Goal: Task Accomplishment & Management: Complete application form

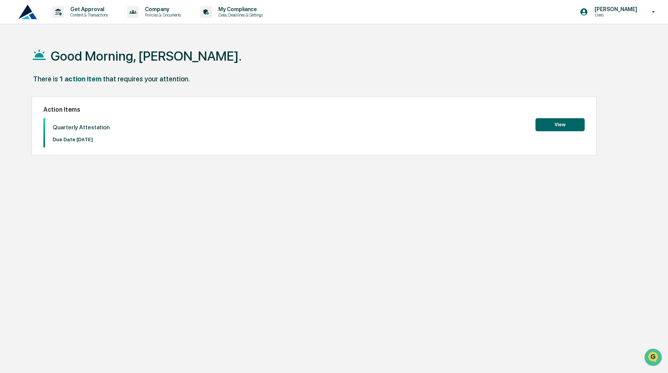
click at [560, 127] on button "View" at bounding box center [559, 124] width 49 height 13
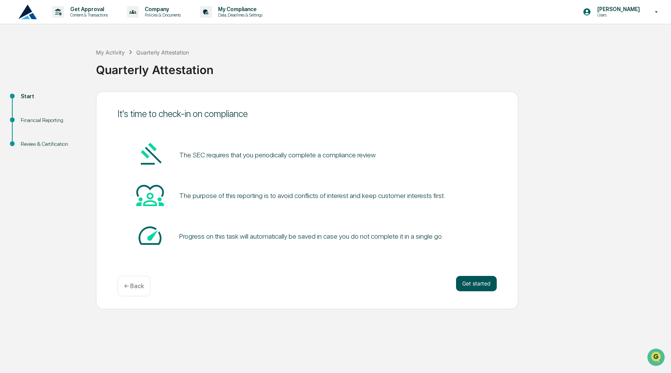
click at [469, 281] on button "Get started" at bounding box center [476, 283] width 41 height 15
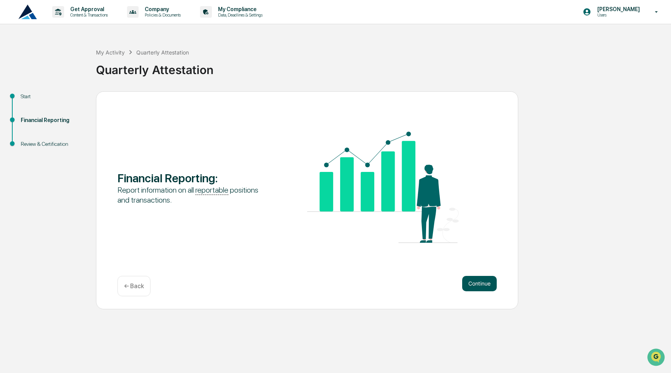
click at [484, 289] on button "Continue" at bounding box center [480, 283] width 35 height 15
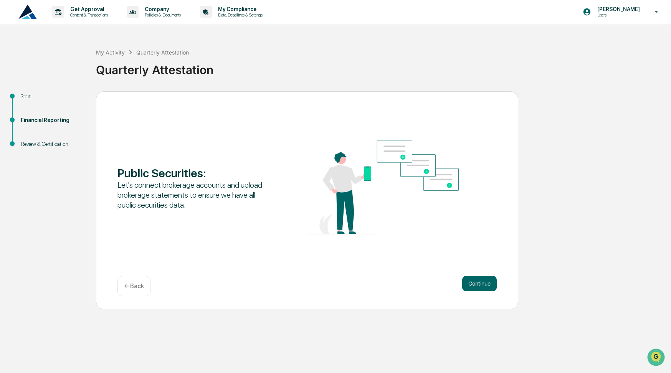
click at [484, 289] on button "Continue" at bounding box center [480, 283] width 35 height 15
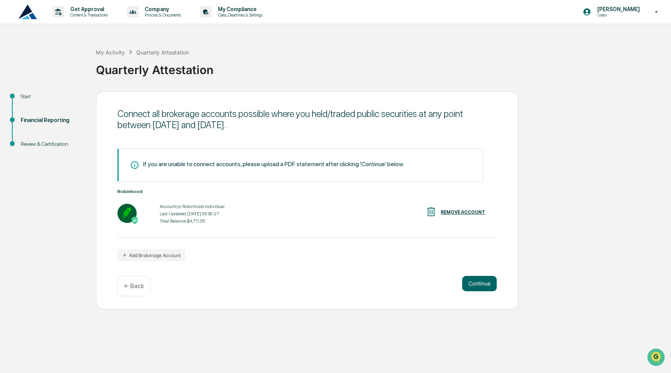
click at [484, 289] on button "Continue" at bounding box center [480, 283] width 35 height 15
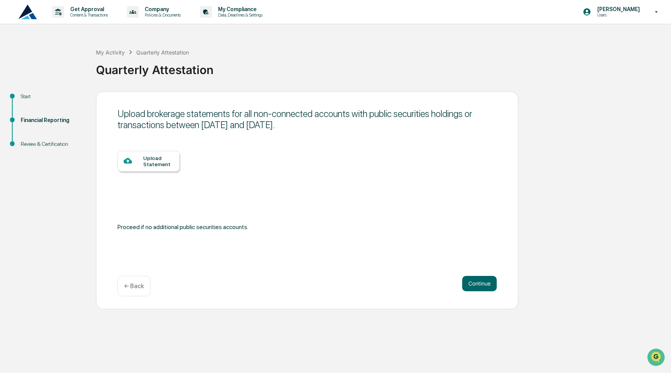
click at [166, 162] on div "Upload Statement" at bounding box center [158, 161] width 30 height 12
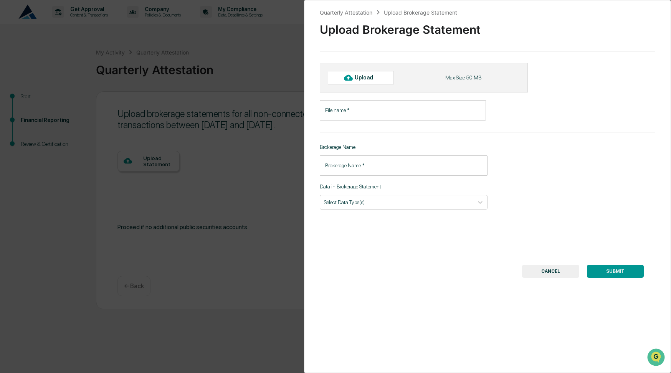
click at [537, 270] on button "CANCEL" at bounding box center [550, 271] width 57 height 13
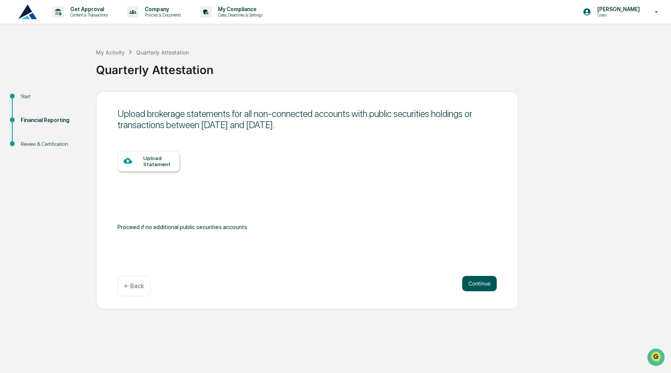
click at [483, 282] on button "Continue" at bounding box center [480, 283] width 35 height 15
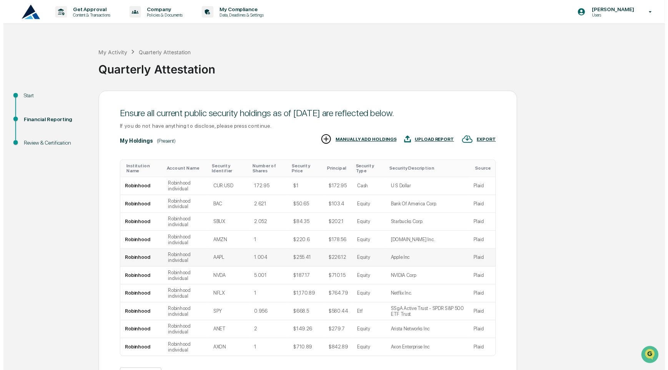
scroll to position [54, 0]
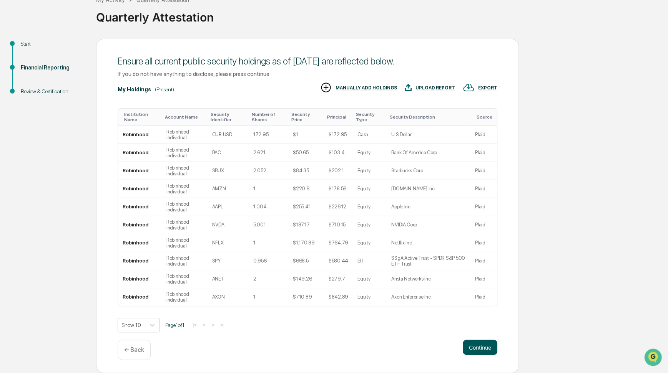
click at [468, 345] on button "Continue" at bounding box center [480, 347] width 35 height 15
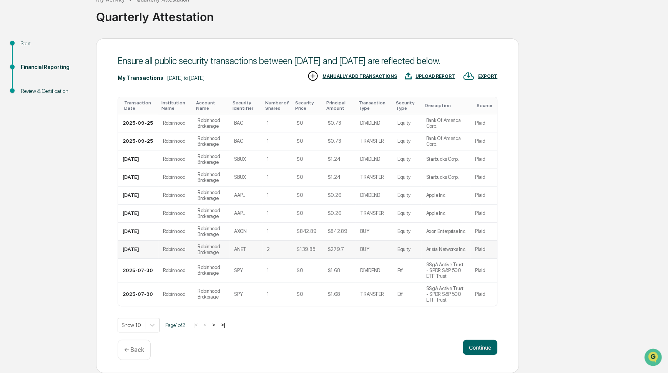
scroll to position [66, 0]
click at [479, 350] on button "Continue" at bounding box center [480, 347] width 35 height 15
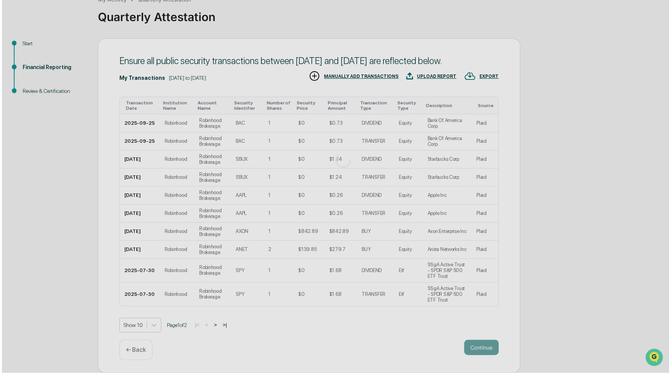
scroll to position [0, 0]
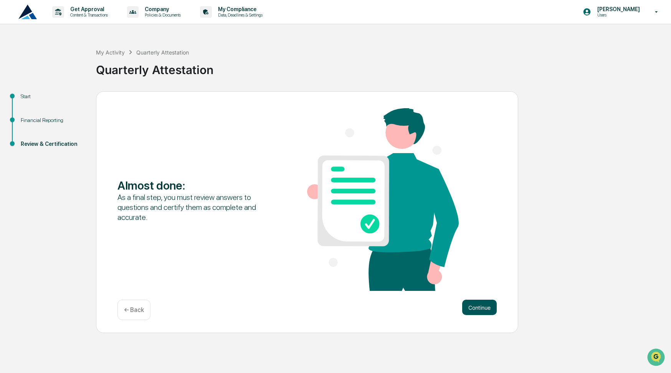
click at [476, 310] on button "Continue" at bounding box center [480, 307] width 35 height 15
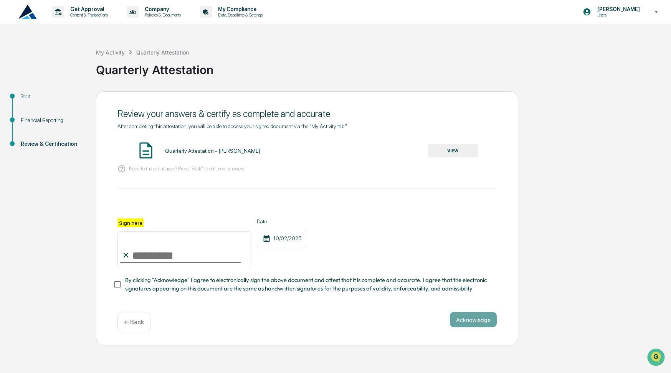
click at [139, 252] on input "Sign here" at bounding box center [185, 250] width 134 height 37
type input "*"
type input "**********"
click at [463, 327] on button "Acknowledge" at bounding box center [473, 319] width 47 height 15
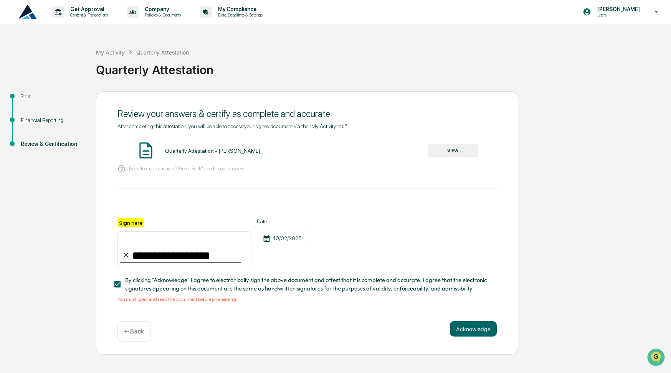
click at [449, 156] on button "VIEW" at bounding box center [453, 150] width 50 height 13
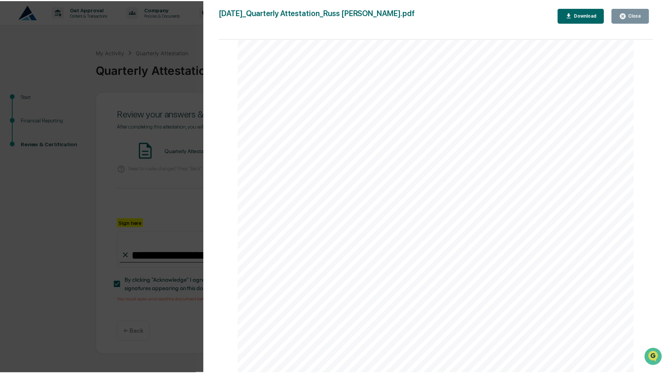
scroll to position [1423, 0]
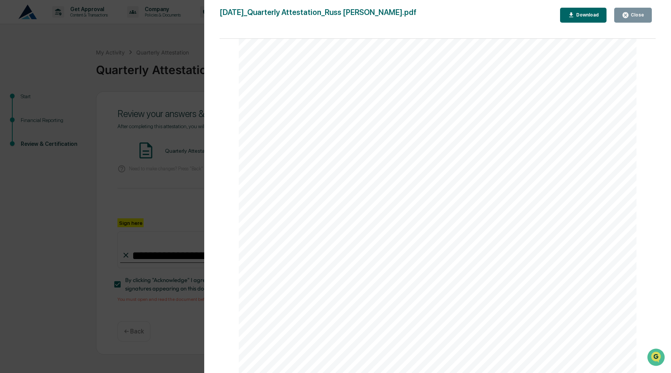
click at [637, 22] on div "[DATE]_Quarterly Attestation_Russ [PERSON_NAME].pdf Close Download Page 1/3 [DA…" at bounding box center [438, 194] width 436 height 373
drag, startPoint x: 637, startPoint y: 22, endPoint x: 625, endPoint y: 12, distance: 14.7
click at [625, 12] on icon "button" at bounding box center [625, 15] width 7 height 7
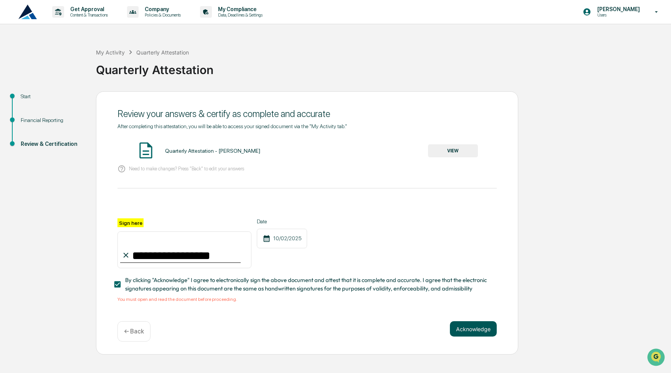
click at [471, 331] on button "Acknowledge" at bounding box center [473, 329] width 47 height 15
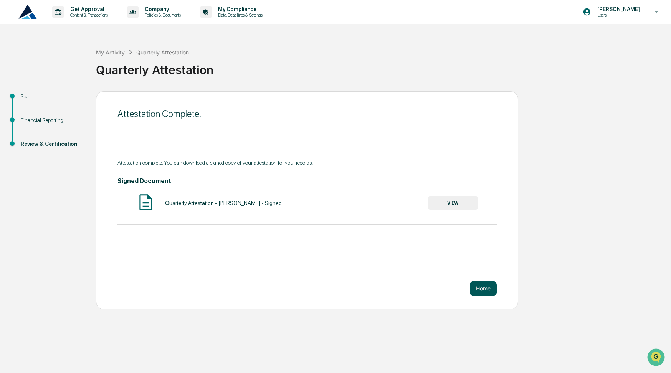
click at [486, 287] on button "Home" at bounding box center [483, 288] width 27 height 15
